Goal: Information Seeking & Learning: Learn about a topic

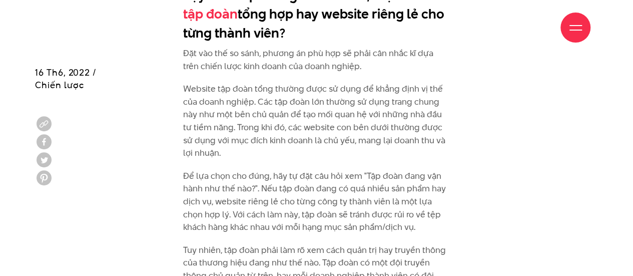
scroll to position [2301, 0]
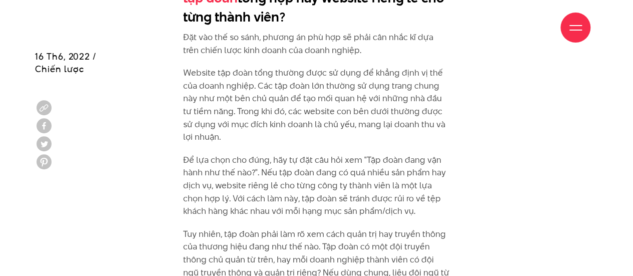
drag, startPoint x: 135, startPoint y: 171, endPoint x: 174, endPoint y: 157, distance: 41.8
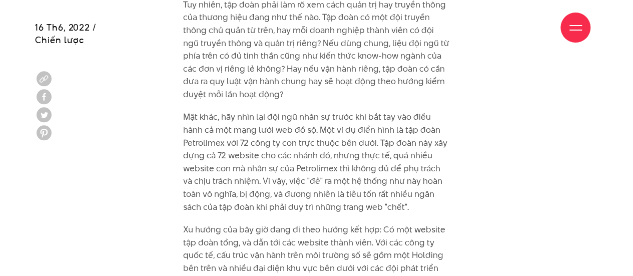
scroll to position [2551, 0]
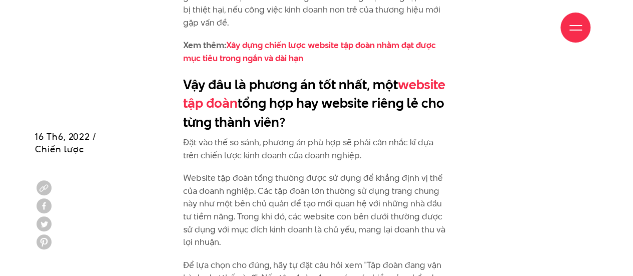
scroll to position [2301, 0]
